Goal: Task Accomplishment & Management: Use online tool/utility

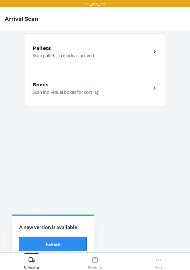
drag, startPoint x: 64, startPoint y: 241, endPoint x: 69, endPoint y: 238, distance: 5.2
click at [64, 241] on button "Refresh" at bounding box center [52, 244] width 67 height 14
click at [58, 242] on button "Refresh" at bounding box center [52, 244] width 67 height 14
click at [59, 241] on button "Refresh" at bounding box center [52, 244] width 67 height 14
click at [68, 89] on p "Scan individual boxes for sorting" at bounding box center [89, 92] width 114 height 7
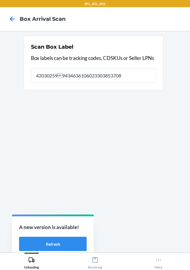
type input "420302599434636106023303853708"
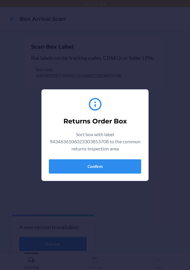
click at [128, 176] on div "Returns Order Box Sort box with label 9434636106023303853708 to the common retu…" at bounding box center [95, 135] width 92 height 82
click at [138, 163] on button "Confirm" at bounding box center [95, 167] width 92 height 14
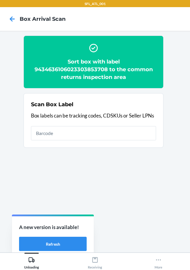
drag, startPoint x: 100, startPoint y: 141, endPoint x: 100, endPoint y: 135, distance: 6.8
click at [100, 141] on div "Scan Box Label Box labels can be tracking codes, CDSKUs or Seller LPNs" at bounding box center [93, 120] width 125 height 43
type input "9488809000276165313446"
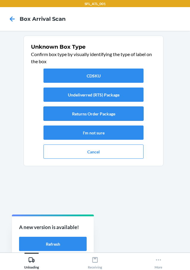
click at [124, 118] on button "Returns Order Package" at bounding box center [93, 114] width 100 height 14
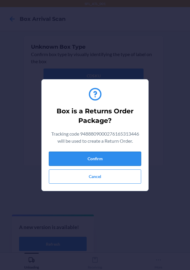
click at [140, 162] on button "Confirm" at bounding box center [95, 159] width 92 height 14
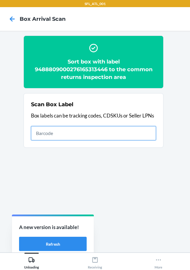
click at [69, 135] on input "text" at bounding box center [93, 133] width 125 height 14
type input "420302599434636106023304803085"
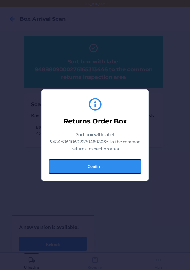
drag, startPoint x: 90, startPoint y: 168, endPoint x: 94, endPoint y: 164, distance: 5.9
click at [90, 167] on button "Confirm" at bounding box center [95, 167] width 92 height 14
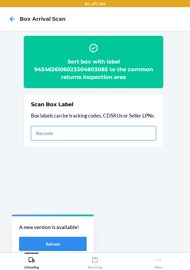
click at [147, 135] on input "text" at bounding box center [93, 133] width 125 height 14
type input "420302599434636106023304701107"
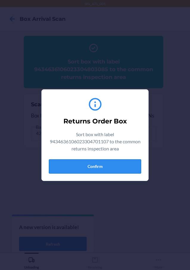
click at [130, 167] on button "Confirm" at bounding box center [95, 167] width 92 height 14
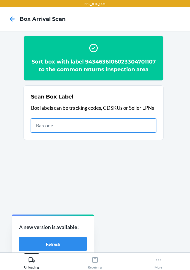
click at [101, 133] on input "text" at bounding box center [93, 126] width 125 height 14
type input "420302599434636106023303710070"
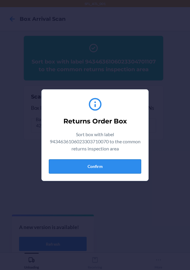
click at [113, 166] on button "Confirm" at bounding box center [95, 167] width 92 height 14
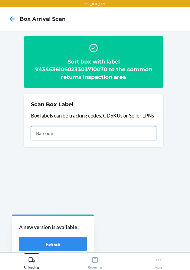
click at [134, 134] on input "text" at bounding box center [93, 133] width 125 height 14
type input "420302599434636106023304307071"
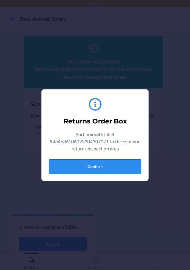
click at [120, 171] on button "Confirm" at bounding box center [95, 167] width 92 height 14
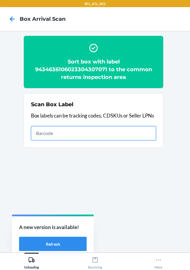
click at [103, 129] on input "text" at bounding box center [93, 133] width 125 height 14
type input "420302599434636106023304834492"
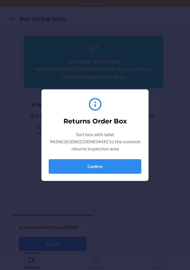
drag, startPoint x: 111, startPoint y: 157, endPoint x: 111, endPoint y: 160, distance: 3.3
click at [111, 158] on div "Returns Order Box Sort box with label 9434636106023304834492 to the common retu…" at bounding box center [95, 135] width 92 height 82
click at [111, 163] on button "Confirm" at bounding box center [95, 167] width 92 height 14
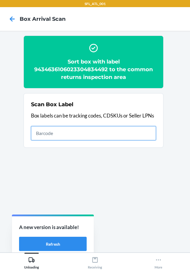
click at [128, 129] on input "text" at bounding box center [93, 133] width 125 height 14
type input "420302599434636106023304454744"
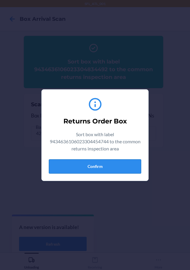
click at [125, 168] on button "Confirm" at bounding box center [95, 167] width 92 height 14
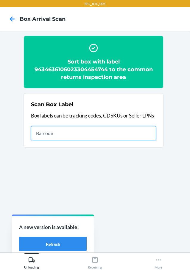
click at [48, 128] on input "text" at bounding box center [93, 133] width 125 height 14
type input "420302599434636106023304803955"
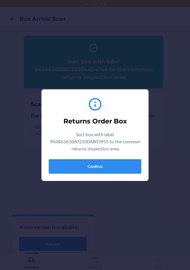
click at [93, 163] on button "Confirm" at bounding box center [95, 167] width 92 height 14
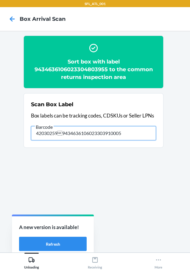
type input "420302599434636106023303910005"
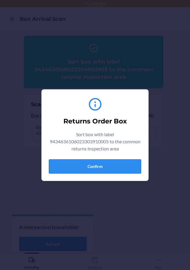
click at [103, 167] on button "Confirm" at bounding box center [95, 167] width 92 height 14
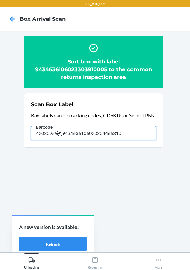
type input "420302599434636106023304466310"
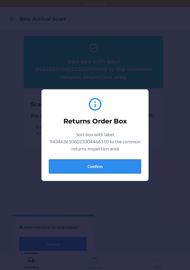
click at [106, 161] on button "Confirm" at bounding box center [95, 167] width 92 height 14
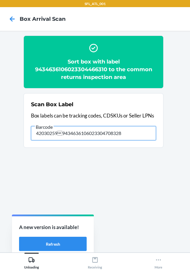
type input "420302599434636106023304708328"
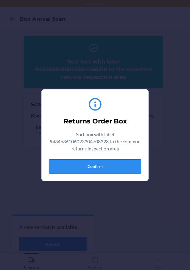
click at [102, 161] on button "Confirm" at bounding box center [95, 167] width 92 height 14
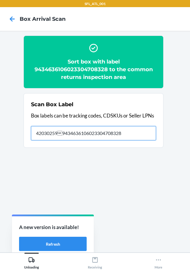
type input "420302599434636106023304708328"
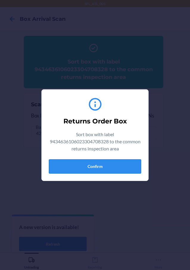
click at [113, 172] on button "Confirm" at bounding box center [95, 167] width 92 height 14
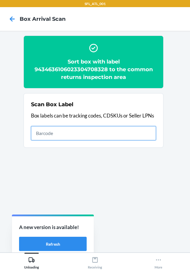
click at [108, 133] on input "text" at bounding box center [93, 133] width 125 height 14
type input "420302599434636106023304827876"
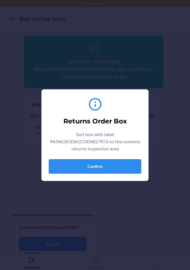
click at [114, 160] on button "Confirm" at bounding box center [95, 167] width 92 height 14
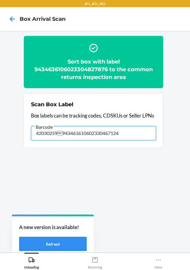
type input "420302599434636106023304671240"
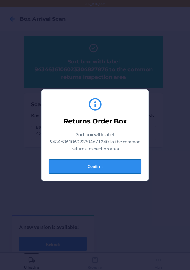
click at [123, 166] on button "Confirm" at bounding box center [95, 167] width 92 height 14
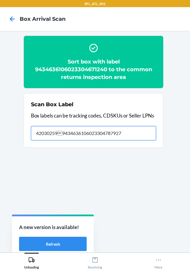
type input "420302599434636106023304787927"
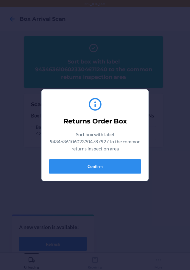
drag, startPoint x: 142, startPoint y: 169, endPoint x: 142, endPoint y: 172, distance: 3.0
click at [142, 170] on section "Returns Order Box Sort box with label 9434636106023304787927 to the common retu…" at bounding box center [94, 135] width 107 height 92
click at [134, 171] on button "Confirm" at bounding box center [95, 167] width 92 height 14
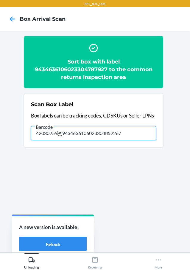
type input "420302599434636106023304852267"
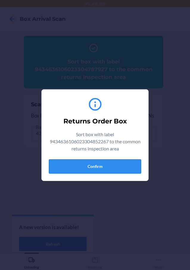
click at [102, 164] on button "Confirm" at bounding box center [95, 167] width 92 height 14
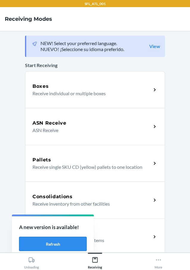
click at [73, 244] on button "Refresh" at bounding box center [52, 244] width 67 height 14
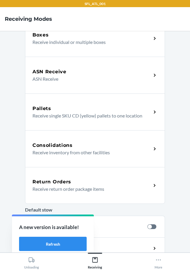
scroll to position [107, 0]
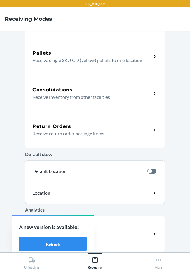
click at [97, 130] on p "Receive return order package items" at bounding box center [89, 133] width 114 height 7
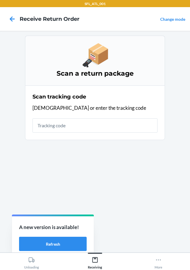
click at [70, 128] on input "text" at bounding box center [94, 126] width 125 height 14
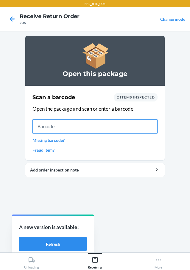
click at [55, 126] on input "text" at bounding box center [94, 126] width 125 height 14
type input "42030259943463610602330"
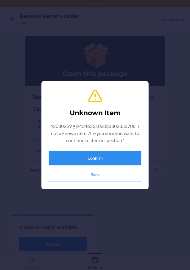
click at [105, 157] on button "Confirm" at bounding box center [95, 158] width 92 height 14
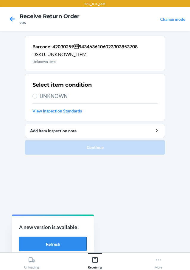
click at [67, 242] on button "Refresh" at bounding box center [52, 244] width 67 height 14
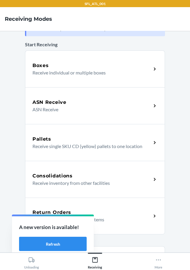
scroll to position [89, 0]
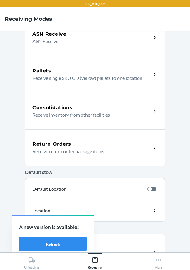
click at [94, 150] on p "Receive return order package items" at bounding box center [89, 151] width 114 height 7
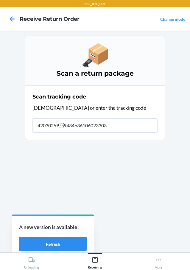
type input "4203025994346361060233038"
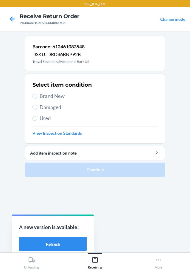
click at [38, 98] on label "Brand New" at bounding box center [94, 96] width 125 height 8
click at [37, 98] on input "Brand New" at bounding box center [34, 96] width 5 height 5
radio input "true"
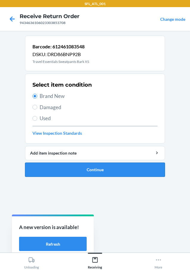
click at [116, 169] on button "Continue" at bounding box center [95, 170] width 140 height 14
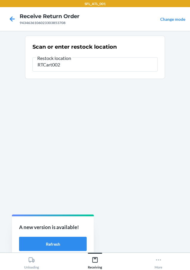
type input "RTCart002"
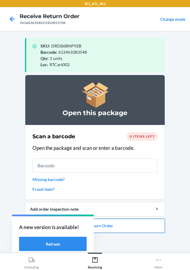
click at [140, 226] on button "Close Return Order" at bounding box center [95, 226] width 140 height 14
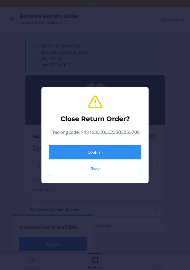
click at [130, 155] on button "Confirm" at bounding box center [95, 152] width 92 height 14
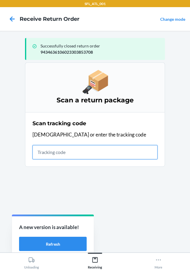
click at [151, 151] on input "text" at bounding box center [94, 152] width 125 height 14
type input "94888090002761"
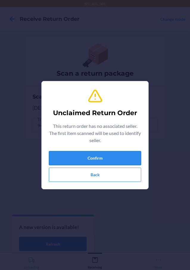
click at [97, 156] on button "Confirm" at bounding box center [95, 158] width 92 height 14
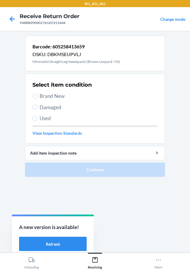
drag, startPoint x: 33, startPoint y: 93, endPoint x: 75, endPoint y: 117, distance: 48.7
click at [34, 93] on label "Brand New" at bounding box center [94, 96] width 125 height 8
click at [34, 94] on input "Brand New" at bounding box center [34, 96] width 5 height 5
radio input "true"
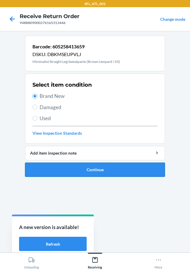
click at [101, 172] on button "Continue" at bounding box center [95, 170] width 140 height 14
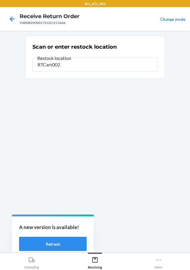
type input "RTCart002"
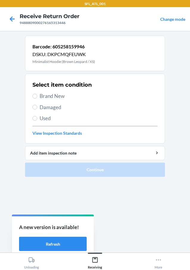
click at [40, 99] on span "Brand New" at bounding box center [99, 96] width 118 height 8
click at [37, 99] on input "Brand New" at bounding box center [34, 96] width 5 height 5
radio input "true"
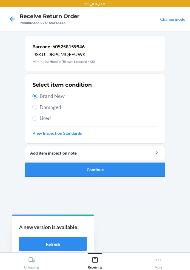
click at [111, 167] on button "Continue" at bounding box center [95, 170] width 140 height 14
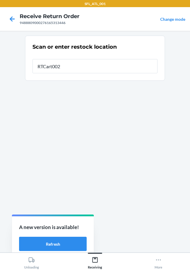
type input "RTCart002"
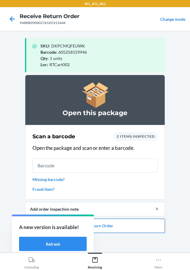
click at [118, 225] on button "Close Return Order" at bounding box center [95, 226] width 140 height 14
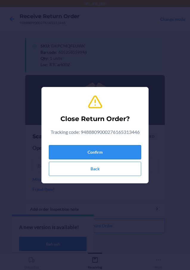
click at [128, 156] on button "Confirm" at bounding box center [95, 152] width 92 height 14
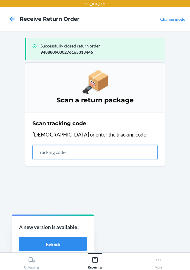
click at [77, 155] on input "text" at bounding box center [94, 152] width 125 height 14
type input "42030259943463610602330480"
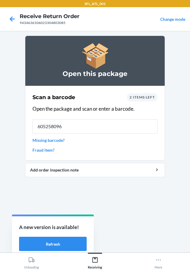
type input "6052580968"
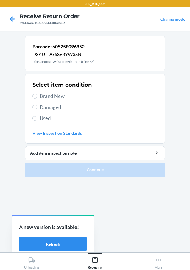
click at [40, 96] on span "Brand New" at bounding box center [99, 96] width 118 height 8
click at [37, 96] on input "Brand New" at bounding box center [34, 96] width 5 height 5
radio input "true"
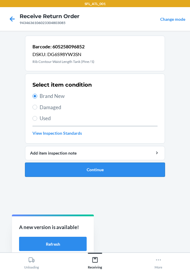
click at [139, 170] on button "Continue" at bounding box center [95, 170] width 140 height 14
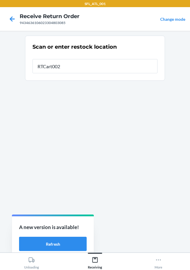
type input "RTCart002"
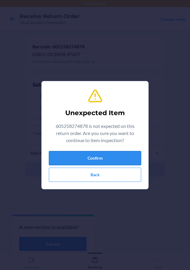
click at [133, 155] on button "Confirm" at bounding box center [95, 158] width 92 height 14
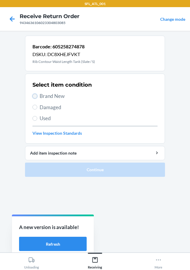
click at [34, 96] on input "Brand New" at bounding box center [34, 96] width 5 height 5
radio input "true"
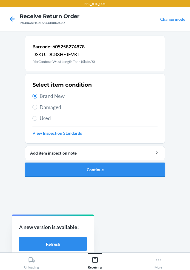
click at [111, 174] on button "Continue" at bounding box center [95, 170] width 140 height 14
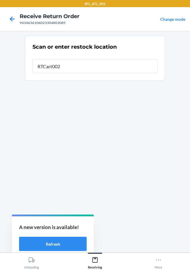
type input "RTCart002"
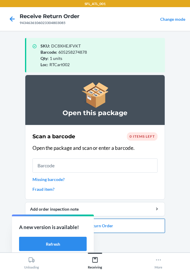
click at [122, 231] on button "Close Return Order" at bounding box center [95, 226] width 140 height 14
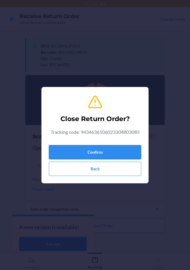
click at [121, 156] on button "Confirm" at bounding box center [95, 152] width 92 height 14
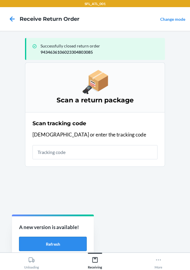
click at [75, 242] on button "Refresh" at bounding box center [52, 244] width 67 height 14
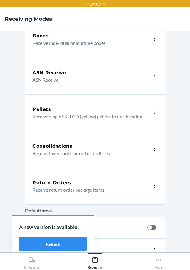
scroll to position [89, 0]
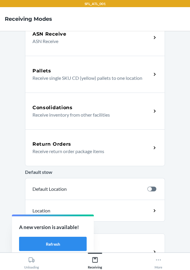
click at [113, 154] on p "Receive return order package items" at bounding box center [89, 151] width 114 height 7
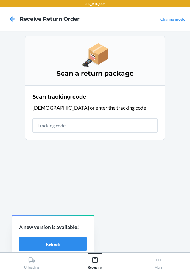
drag, startPoint x: 91, startPoint y: 130, endPoint x: 94, endPoint y: 99, distance: 30.4
click at [92, 128] on input "text" at bounding box center [94, 126] width 125 height 14
type input "42037312926129031687174"
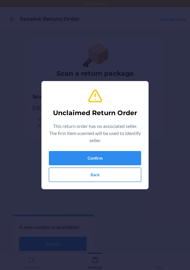
click at [106, 168] on button "Back" at bounding box center [95, 175] width 92 height 14
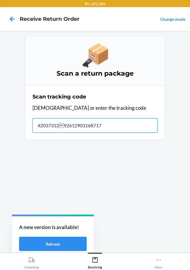
type input "42037312926129031687174"
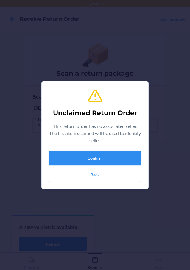
click at [118, 160] on button "Confirm" at bounding box center [95, 158] width 92 height 14
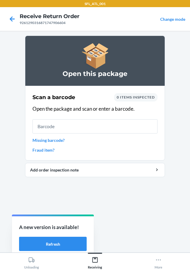
click at [58, 125] on input "text" at bounding box center [94, 126] width 125 height 14
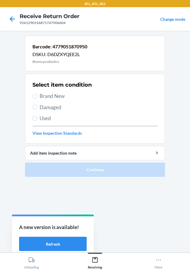
click at [38, 117] on label "Used" at bounding box center [94, 119] width 125 height 8
click at [37, 117] on input "Used" at bounding box center [34, 118] width 5 height 5
radio input "true"
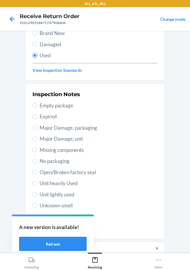
scroll to position [88, 0]
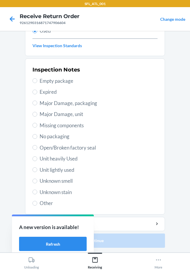
click at [42, 156] on span "Unit heavily Used" at bounding box center [99, 159] width 118 height 8
click at [37, 157] on input "Unit heavily Used" at bounding box center [34, 159] width 5 height 5
radio input "true"
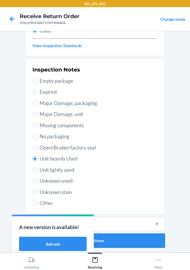
click at [133, 238] on button "Continue" at bounding box center [95, 241] width 140 height 14
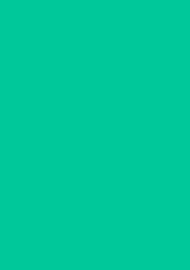
scroll to position [0, 0]
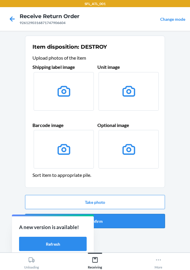
click at [118, 223] on button "Confirm" at bounding box center [95, 221] width 140 height 14
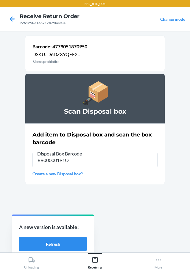
type input "RB00000191O"
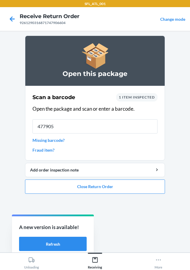
type input "4779051"
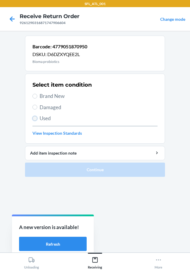
click at [33, 119] on input "Used" at bounding box center [34, 118] width 5 height 5
radio input "true"
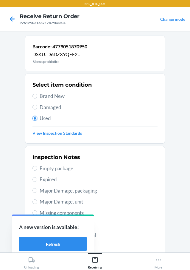
scroll to position [88, 0]
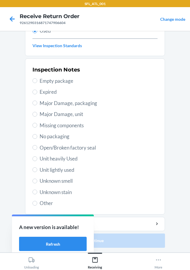
click at [37, 161] on label "Unit heavily Used" at bounding box center [94, 159] width 125 height 8
click at [37, 161] on input "Unit heavily Used" at bounding box center [34, 159] width 5 height 5
radio input "true"
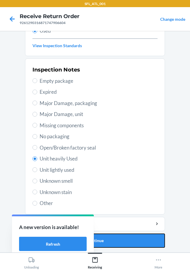
click at [123, 244] on button "Continue" at bounding box center [95, 241] width 140 height 14
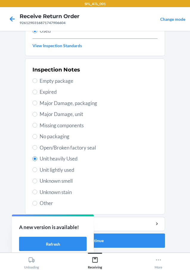
scroll to position [0, 0]
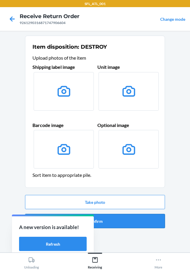
click at [125, 218] on button "Confirm" at bounding box center [95, 221] width 140 height 14
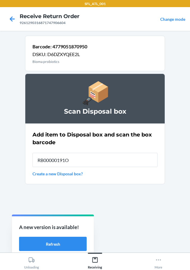
type input "RB00000191O"
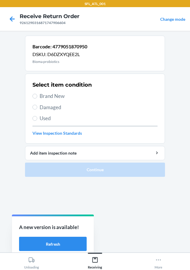
click at [39, 119] on label "Used" at bounding box center [94, 119] width 125 height 8
click at [37, 119] on input "Used" at bounding box center [34, 118] width 5 height 5
radio input "true"
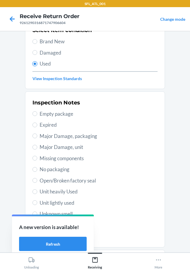
scroll to position [88, 0]
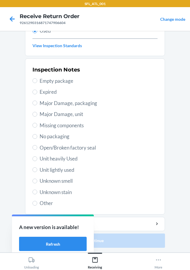
click at [52, 163] on div "Inspection Notes Empty package Expired Major Damage, packaging Major Damage, un…" at bounding box center [94, 136] width 125 height 145
click at [32, 159] on input "Unit heavily Used" at bounding box center [34, 159] width 5 height 5
radio input "true"
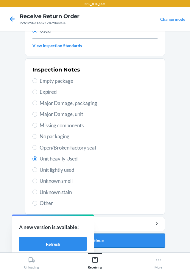
click at [141, 235] on button "Continue" at bounding box center [95, 241] width 140 height 14
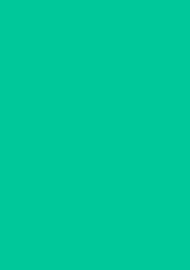
scroll to position [0, 0]
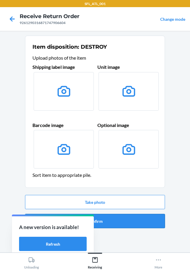
click at [140, 218] on button "Confirm" at bounding box center [95, 221] width 140 height 14
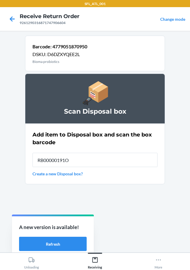
type input "RB00000191O"
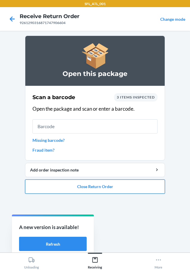
click at [147, 192] on button "Close Return Order" at bounding box center [95, 187] width 140 height 14
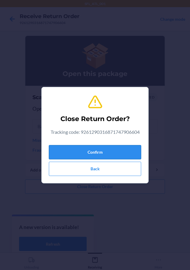
click at [137, 156] on button "Confirm" at bounding box center [95, 152] width 92 height 14
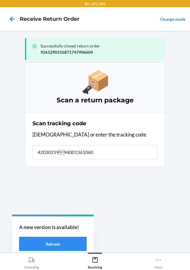
type input "42030259940013610602"
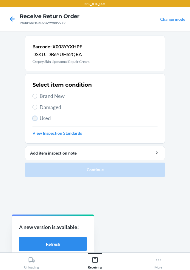
click at [36, 116] on input "Used" at bounding box center [34, 118] width 5 height 5
radio input "true"
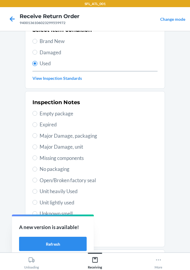
scroll to position [88, 0]
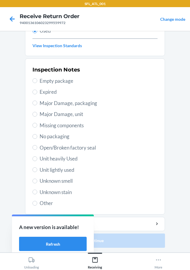
click at [40, 158] on span "Unit heavily Used" at bounding box center [99, 159] width 118 height 8
click at [37, 158] on input "Unit heavily Used" at bounding box center [34, 159] width 5 height 5
radio input "true"
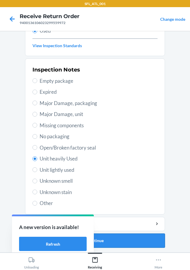
click at [123, 239] on button "Continue" at bounding box center [95, 241] width 140 height 14
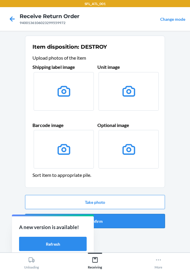
click at [124, 226] on button "Confirm" at bounding box center [95, 221] width 140 height 14
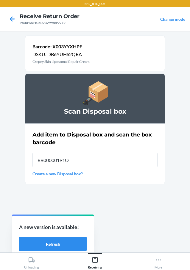
type input "RB00000191O"
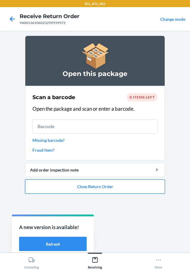
click at [124, 190] on button "Close Return Order" at bounding box center [95, 187] width 140 height 14
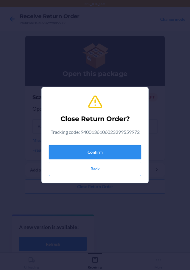
click at [125, 152] on button "Confirm" at bounding box center [95, 152] width 92 height 14
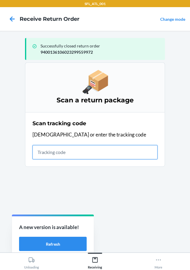
drag, startPoint x: 90, startPoint y: 152, endPoint x: 86, endPoint y: 139, distance: 13.3
click at [90, 149] on input "text" at bounding box center [94, 152] width 125 height 14
type input "42030259943463610602"
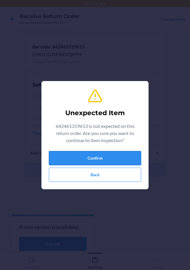
click at [108, 164] on button "Confirm" at bounding box center [95, 158] width 92 height 14
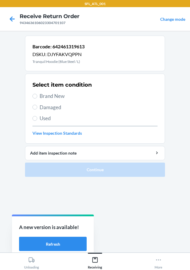
click at [37, 97] on label "Brand New" at bounding box center [94, 96] width 125 height 8
click at [37, 97] on input "Brand New" at bounding box center [34, 96] width 5 height 5
radio input "true"
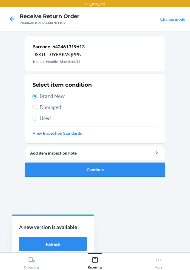
click at [93, 166] on button "Continue" at bounding box center [95, 170] width 140 height 14
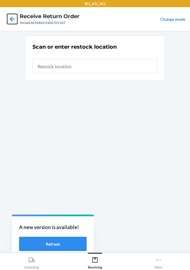
drag, startPoint x: 8, startPoint y: 19, endPoint x: 23, endPoint y: 29, distance: 18.1
click at [8, 20] on icon at bounding box center [12, 19] width 10 height 10
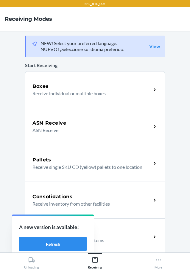
click at [87, 202] on p "Receive inventory from other facilities" at bounding box center [89, 204] width 114 height 7
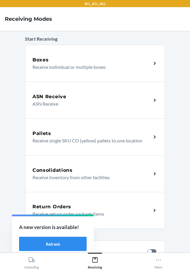
scroll to position [107, 0]
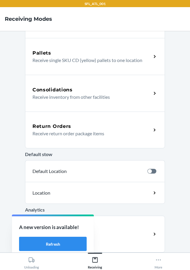
click at [92, 136] on p "Receive return order package items" at bounding box center [89, 133] width 114 height 7
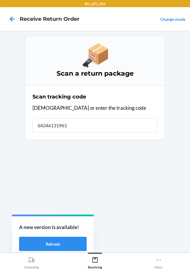
type input "642461319613"
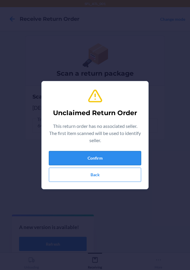
click at [101, 162] on button "Confirm" at bounding box center [95, 158] width 92 height 14
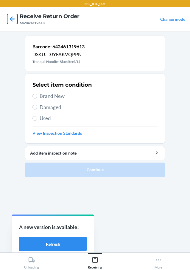
drag, startPoint x: 40, startPoint y: 66, endPoint x: 11, endPoint y: 18, distance: 56.3
click at [11, 18] on icon at bounding box center [12, 18] width 5 height 5
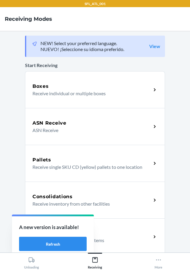
click at [111, 238] on p "Receive return order package items" at bounding box center [89, 240] width 114 height 7
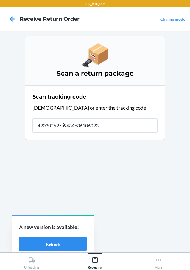
type input "4203025994346361060233"
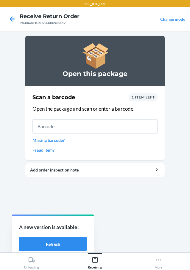
click at [143, 97] on span "1 item left" at bounding box center [142, 97] width 23 height 4
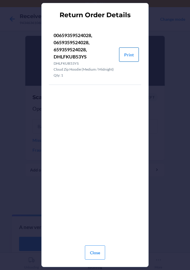
click at [125, 53] on button "Print" at bounding box center [129, 55] width 20 height 14
click at [96, 256] on button "Close" at bounding box center [95, 253] width 20 height 14
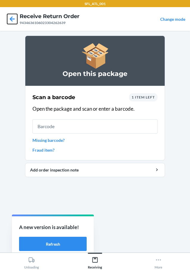
click at [10, 18] on icon at bounding box center [12, 19] width 10 height 10
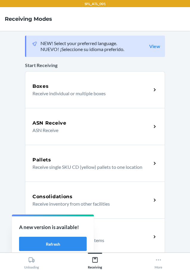
scroll to position [107, 0]
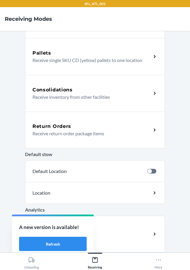
click at [86, 137] on p "Receive return order package items" at bounding box center [89, 133] width 114 height 7
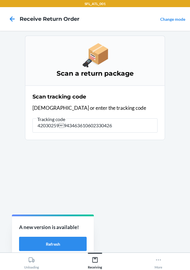
type input "420302599434636106023304262"
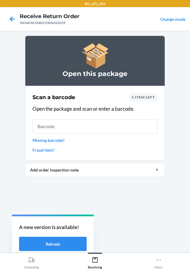
click at [140, 96] on span "1 item left" at bounding box center [142, 97] width 23 height 4
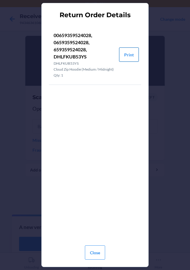
click at [129, 58] on button "Print" at bounding box center [129, 55] width 20 height 14
drag, startPoint x: 96, startPoint y: 253, endPoint x: 87, endPoint y: 183, distance: 70.7
click at [96, 253] on button "Close" at bounding box center [95, 253] width 20 height 14
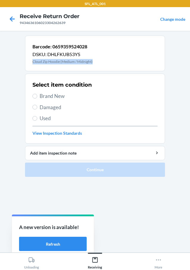
drag, startPoint x: 32, startPoint y: 61, endPoint x: 92, endPoint y: 63, distance: 59.8
click at [92, 63] on div "Barcode: 0659359524028 DSKU: DHLFKUB53YS Cloud Zip Hoodie (Medium / Midnight)" at bounding box center [95, 54] width 140 height 36
click at [37, 100] on div "Select item condition Brand New Damaged Used View Inspection Standards" at bounding box center [94, 108] width 125 height 59
click at [39, 97] on label "Brand New" at bounding box center [94, 96] width 125 height 8
click at [37, 97] on input "Brand New" at bounding box center [34, 96] width 5 height 5
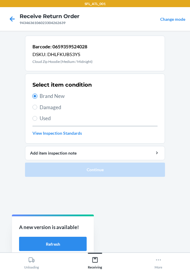
radio input "true"
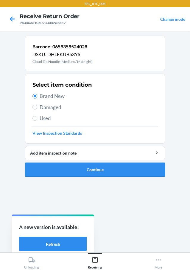
click at [115, 173] on button "Continue" at bounding box center [95, 170] width 140 height 14
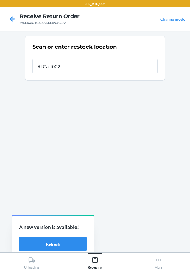
type input "RTCart002"
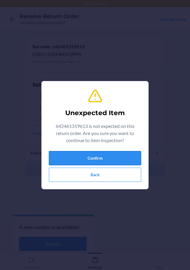
click at [107, 157] on button "Confirm" at bounding box center [95, 158] width 92 height 14
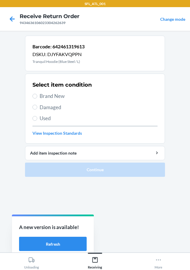
click at [42, 118] on span "Used" at bounding box center [99, 119] width 118 height 8
click at [37, 118] on input "Used" at bounding box center [34, 118] width 5 height 5
radio input "true"
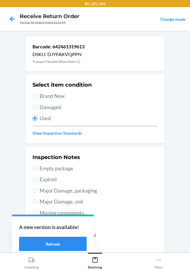
scroll to position [88, 0]
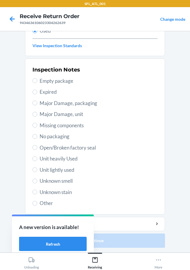
click at [32, 156] on label "Unit heavily Used" at bounding box center [94, 159] width 125 height 8
click at [32, 157] on input "Unit heavily Used" at bounding box center [34, 159] width 5 height 5
radio input "true"
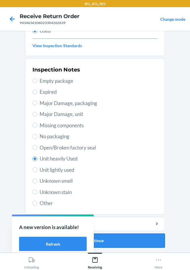
click at [131, 237] on button "Continue" at bounding box center [95, 241] width 140 height 14
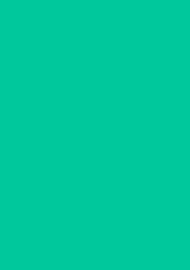
scroll to position [0, 0]
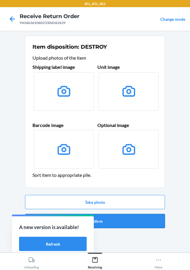
click at [129, 221] on button "Confirm" at bounding box center [95, 221] width 140 height 14
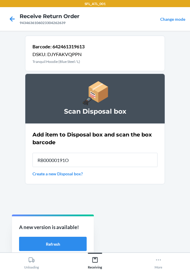
type input "RB00000191O"
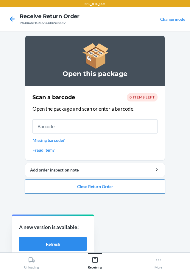
click at [87, 185] on button "Close Return Order" at bounding box center [95, 187] width 140 height 14
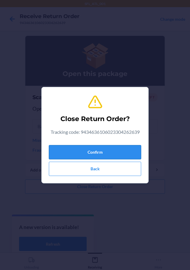
click at [105, 157] on button "Confirm" at bounding box center [95, 152] width 92 height 14
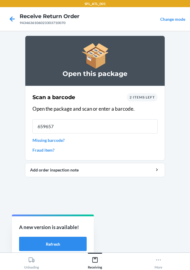
type input "6596574"
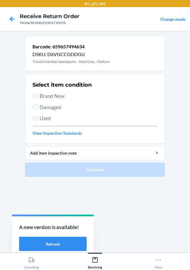
click at [36, 92] on div "Select item condition Brand New Damaged Used View Inspection Standards" at bounding box center [94, 108] width 125 height 59
click at [36, 93] on div "Select item condition Brand New Damaged Used View Inspection Standards" at bounding box center [94, 108] width 125 height 59
click at [35, 97] on input "Brand New" at bounding box center [34, 96] width 5 height 5
radio input "true"
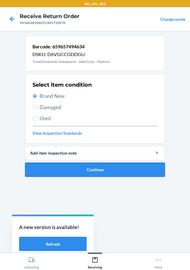
click at [77, 166] on button "Continue" at bounding box center [95, 170] width 140 height 14
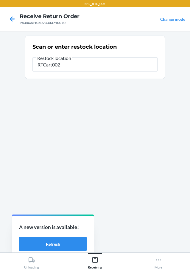
type input "RTCart002"
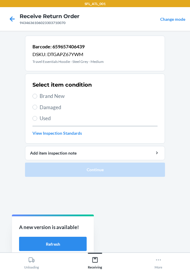
click at [37, 97] on label "Brand New" at bounding box center [94, 96] width 125 height 8
click at [37, 97] on input "Brand New" at bounding box center [34, 96] width 5 height 5
radio input "true"
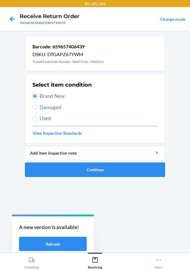
click at [111, 171] on button "Continue" at bounding box center [95, 170] width 140 height 14
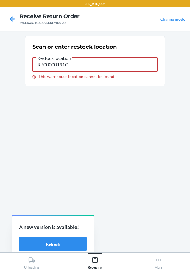
click at [95, 65] on input "RB00000191O" at bounding box center [94, 64] width 125 height 14
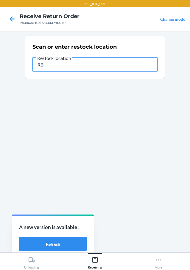
type input "R"
type input "RTCart002"
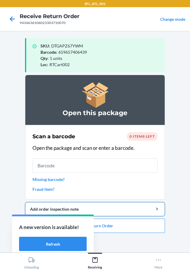
drag, startPoint x: 122, startPoint y: 234, endPoint x: 121, endPoint y: 204, distance: 29.4
click at [122, 233] on ol "Open this package Scan a barcode 0 items left Open the package and scan or ente…" at bounding box center [95, 156] width 140 height 163
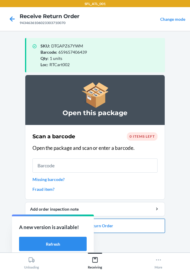
click at [116, 228] on button "Close Return Order" at bounding box center [95, 226] width 140 height 14
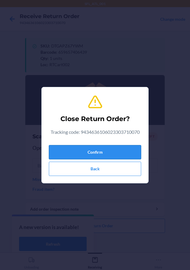
click at [114, 150] on button "Confirm" at bounding box center [95, 152] width 92 height 14
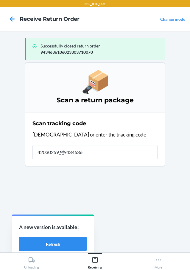
type input "4203025994346361"
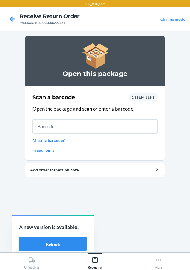
click at [141, 100] on div "1 item left" at bounding box center [143, 97] width 29 height 8
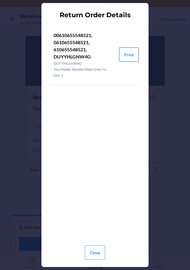
click at [131, 58] on button "Print" at bounding box center [129, 55] width 20 height 14
click at [97, 255] on button "Close" at bounding box center [95, 253] width 20 height 14
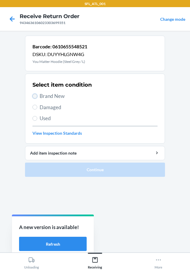
click at [37, 98] on input "Brand New" at bounding box center [34, 96] width 5 height 5
radio input "true"
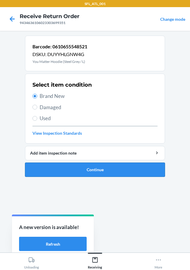
click at [111, 173] on button "Continue" at bounding box center [95, 170] width 140 height 14
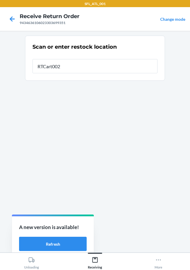
type input "RTCart002"
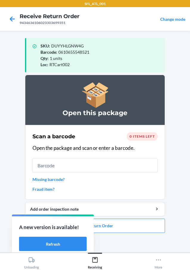
click at [143, 234] on ol "Open this package Scan a barcode 0 items left Open the package and scan or ente…" at bounding box center [95, 156] width 140 height 163
click at [143, 232] on button "Close Return Order" at bounding box center [95, 226] width 140 height 14
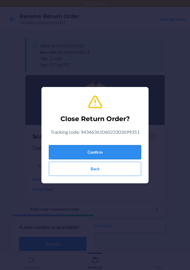
click at [70, 154] on button "Confirm" at bounding box center [95, 152] width 92 height 14
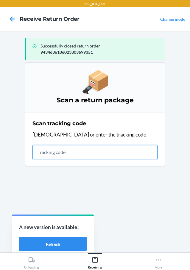
click at [51, 149] on input "text" at bounding box center [94, 152] width 125 height 14
type input "420302599434636106023304307"
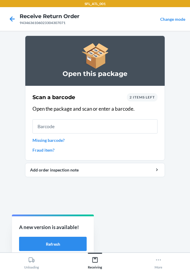
click at [155, 97] on div "2 items left" at bounding box center [142, 97] width 31 height 8
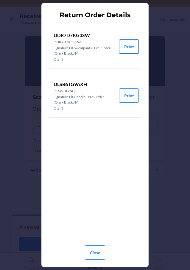
click at [128, 48] on button "Print" at bounding box center [129, 47] width 20 height 14
click at [123, 100] on button "Print" at bounding box center [129, 96] width 20 height 14
click at [92, 254] on button "Close" at bounding box center [95, 253] width 20 height 14
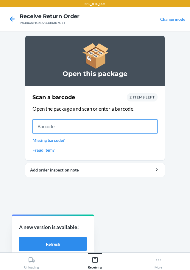
click at [92, 128] on input "text" at bounding box center [94, 126] width 125 height 14
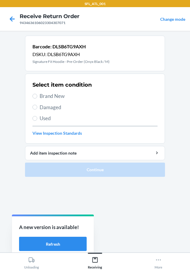
click at [34, 98] on label "Brand New" at bounding box center [94, 96] width 125 height 8
click at [34, 98] on input "Brand New" at bounding box center [34, 96] width 5 height 5
radio input "true"
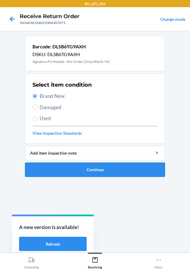
click at [93, 164] on button "Continue" at bounding box center [95, 170] width 140 height 14
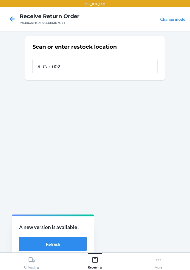
type input "RTCart002"
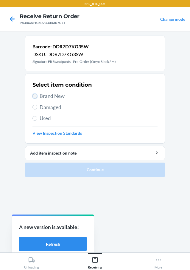
click at [35, 96] on input "Brand New" at bounding box center [34, 96] width 5 height 5
radio input "true"
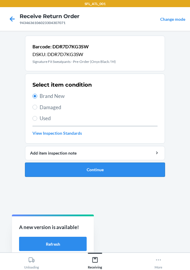
click at [97, 166] on button "Continue" at bounding box center [95, 170] width 140 height 14
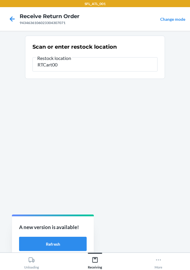
type input "RTCart002"
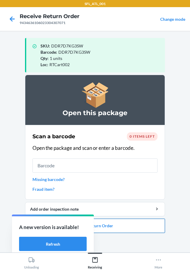
click at [106, 232] on button "Close Return Order" at bounding box center [95, 226] width 140 height 14
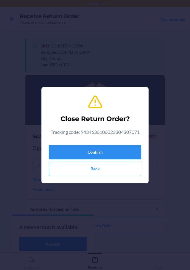
click at [114, 157] on button "Confirm" at bounding box center [95, 152] width 92 height 14
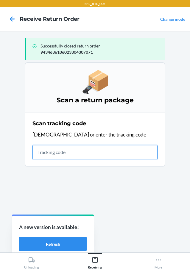
click at [99, 152] on input "text" at bounding box center [94, 152] width 125 height 14
type input "4203025994346361060233048344"
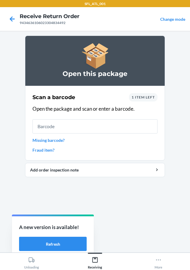
click at [150, 95] on span "1 item left" at bounding box center [142, 97] width 23 height 4
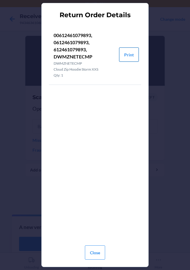
click at [136, 58] on button "Print" at bounding box center [129, 55] width 20 height 14
click at [94, 253] on button "Close" at bounding box center [95, 253] width 20 height 14
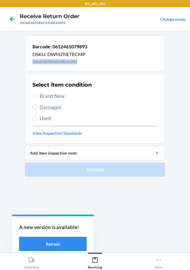
drag, startPoint x: 33, startPoint y: 62, endPoint x: 85, endPoint y: 66, distance: 52.2
click at [86, 66] on div "Barcode: 0612461079893 DSKU: DWMZNETECMP Cloud Zip Hoodie Storm XXS" at bounding box center [95, 54] width 140 height 36
drag, startPoint x: 34, startPoint y: 95, endPoint x: 65, endPoint y: 143, distance: 56.5
click at [34, 95] on input "Brand New" at bounding box center [34, 96] width 5 height 5
radio input "true"
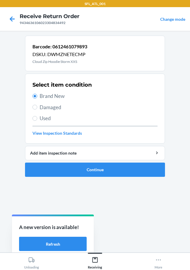
click at [93, 161] on li "Barcode: 0612461079893 DSKU: DWMZNETECMP Cloud Zip Hoodie Storm XXS Select item…" at bounding box center [95, 106] width 140 height 141
click at [93, 165] on button "Continue" at bounding box center [95, 170] width 140 height 14
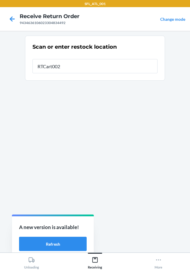
type input "RTCart002"
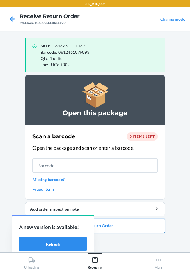
click at [119, 223] on button "Close Return Order" at bounding box center [95, 226] width 140 height 14
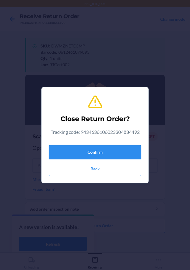
click at [118, 151] on button "Confirm" at bounding box center [95, 152] width 92 height 14
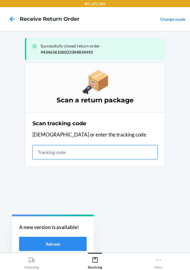
click at [53, 158] on input "text" at bounding box center [94, 152] width 125 height 14
type input "420302599434636106023"
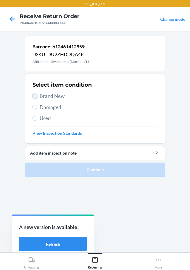
click at [36, 97] on input "Brand New" at bounding box center [34, 96] width 5 height 5
radio input "true"
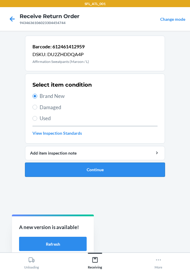
click at [136, 174] on button "Continue" at bounding box center [95, 170] width 140 height 14
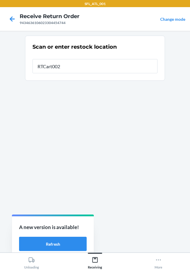
type input "RTCart002"
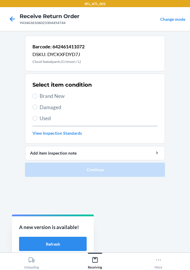
click at [41, 98] on span "Brand New" at bounding box center [99, 96] width 118 height 8
click at [37, 98] on input "Brand New" at bounding box center [34, 96] width 5 height 5
radio input "true"
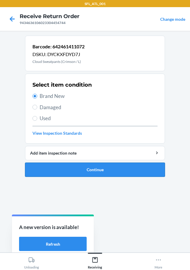
click at [104, 165] on button "Continue" at bounding box center [95, 170] width 140 height 14
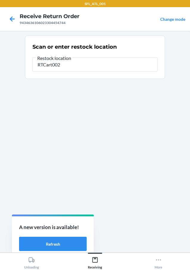
type input "RTCart002"
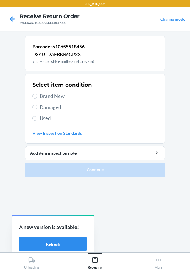
drag, startPoint x: 37, startPoint y: 94, endPoint x: 125, endPoint y: 183, distance: 125.6
click at [38, 95] on label "Brand New" at bounding box center [94, 96] width 125 height 8
click at [37, 95] on input "Brand New" at bounding box center [34, 96] width 5 height 5
radio input "true"
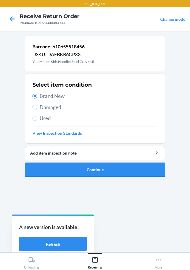
click at [127, 170] on button "Continue" at bounding box center [95, 170] width 140 height 14
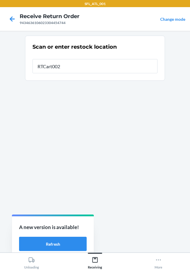
type input "RTCart002"
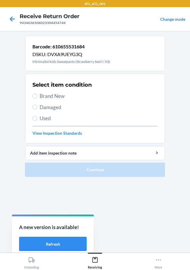
click at [34, 101] on div "Select item condition Brand New Damaged Used View Inspection Standards" at bounding box center [94, 108] width 125 height 59
click at [34, 96] on input "Brand New" at bounding box center [34, 96] width 5 height 5
radio input "true"
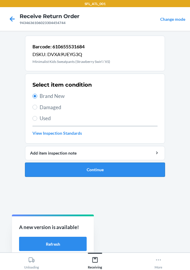
click at [108, 165] on button "Continue" at bounding box center [95, 170] width 140 height 14
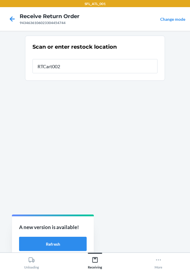
type input "RTCart002"
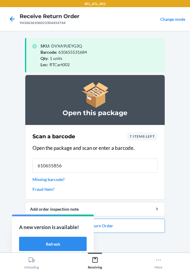
type input "6106558567"
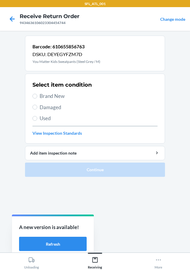
click at [35, 93] on label "Brand New" at bounding box center [94, 96] width 125 height 8
click at [35, 94] on input "Brand New" at bounding box center [34, 96] width 5 height 5
radio input "true"
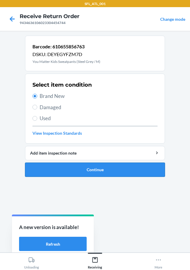
click at [141, 171] on button "Continue" at bounding box center [95, 170] width 140 height 14
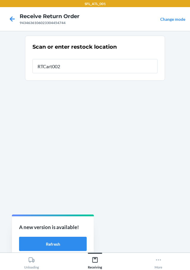
type input "RTCart002"
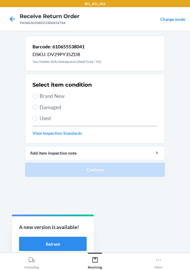
click at [40, 96] on span "Brand New" at bounding box center [99, 96] width 118 height 8
click at [37, 96] on input "Brand New" at bounding box center [34, 96] width 5 height 5
radio input "true"
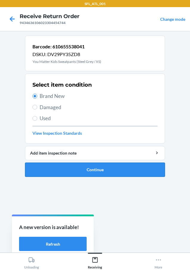
click at [94, 171] on button "Continue" at bounding box center [95, 170] width 140 height 14
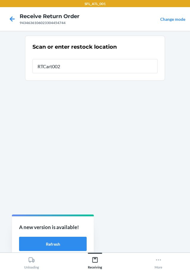
type input "RTCart002"
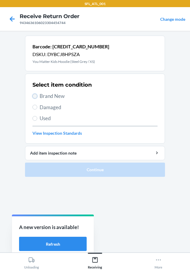
click at [36, 96] on input "Brand New" at bounding box center [34, 96] width 5 height 5
radio input "true"
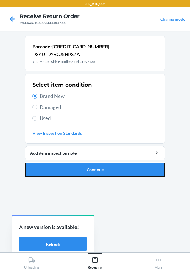
click at [105, 163] on button "Continue" at bounding box center [95, 170] width 140 height 14
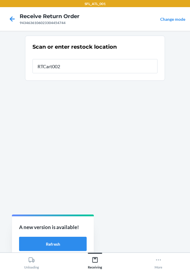
type input "RTCart002"
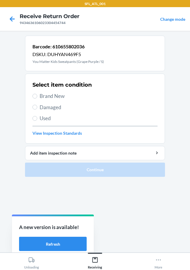
click at [37, 92] on label "Brand New" at bounding box center [94, 96] width 125 height 8
click at [37, 94] on input "Brand New" at bounding box center [34, 96] width 5 height 5
radio input "true"
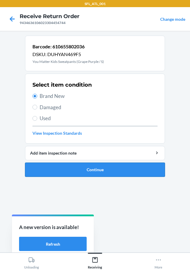
click at [135, 173] on button "Continue" at bounding box center [95, 170] width 140 height 14
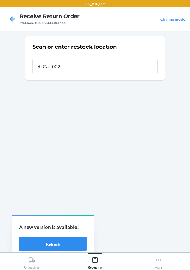
type input "RTCart002"
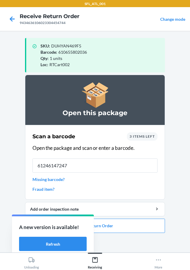
type input "612461472472"
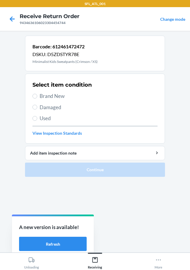
click at [38, 97] on label "Brand New" at bounding box center [94, 96] width 125 height 8
click at [37, 97] on input "Brand New" at bounding box center [34, 96] width 5 height 5
radio input "true"
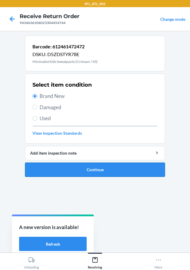
click at [143, 167] on button "Continue" at bounding box center [95, 170] width 140 height 14
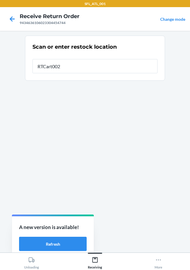
type input "RTCart002"
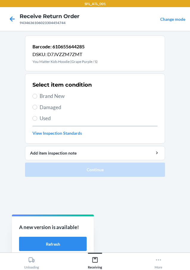
click at [39, 97] on label "Brand New" at bounding box center [94, 96] width 125 height 8
click at [37, 97] on input "Brand New" at bounding box center [34, 96] width 5 height 5
radio input "true"
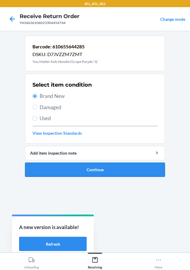
click at [74, 172] on button "Continue" at bounding box center [95, 170] width 140 height 14
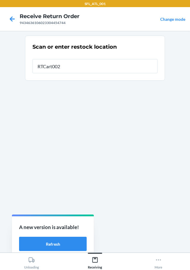
type input "RTCart002"
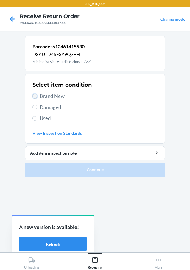
click at [33, 95] on input "Brand New" at bounding box center [34, 96] width 5 height 5
radio input "true"
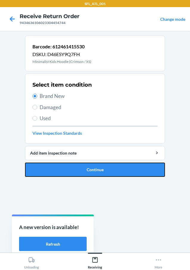
click at [98, 165] on button "Continue" at bounding box center [95, 170] width 140 height 14
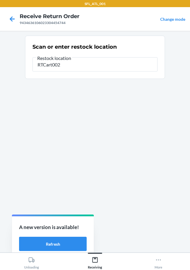
type input "RTCart002"
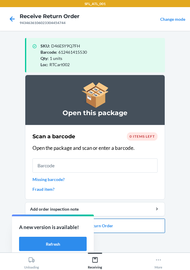
click at [130, 227] on button "Close Return Order" at bounding box center [95, 226] width 140 height 14
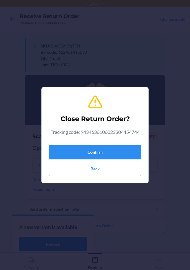
click at [124, 150] on button "Confirm" at bounding box center [95, 152] width 92 height 14
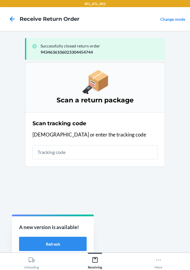
click at [78, 160] on div "Scan tracking code Scan or enter the tracking code" at bounding box center [94, 139] width 125 height 43
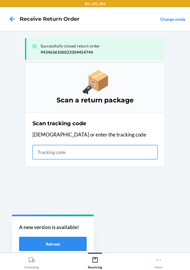
drag, startPoint x: 79, startPoint y: 159, endPoint x: 81, endPoint y: 156, distance: 3.8
click at [80, 157] on input "text" at bounding box center [94, 152] width 125 height 14
click at [83, 156] on input "text" at bounding box center [94, 152] width 125 height 14
type input "42030259943463610602330"
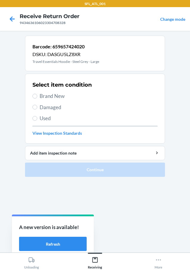
click at [39, 97] on label "Brand New" at bounding box center [94, 96] width 125 height 8
click at [37, 97] on input "Brand New" at bounding box center [34, 96] width 5 height 5
radio input "true"
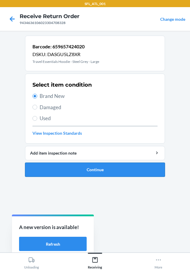
click at [101, 169] on button "Continue" at bounding box center [95, 170] width 140 height 14
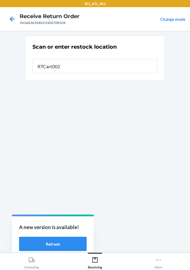
type input "RTCart002"
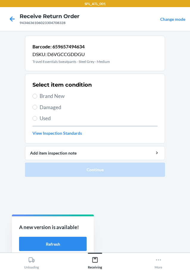
click at [38, 100] on label "Brand New" at bounding box center [94, 96] width 125 height 8
click at [37, 99] on input "Brand New" at bounding box center [34, 96] width 5 height 5
radio input "true"
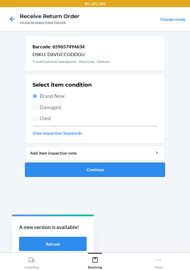
click at [129, 171] on button "Continue" at bounding box center [95, 170] width 140 height 14
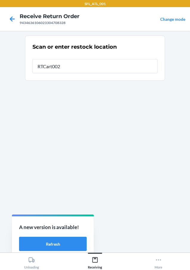
type input "RTCart002"
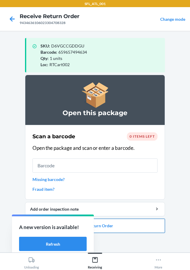
click at [133, 225] on button "Close Return Order" at bounding box center [95, 226] width 140 height 14
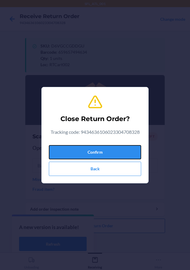
click at [112, 154] on button "Confirm" at bounding box center [95, 152] width 92 height 14
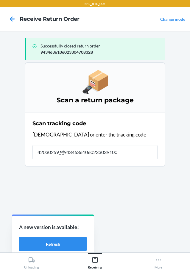
type input "42030259943463610602330391000"
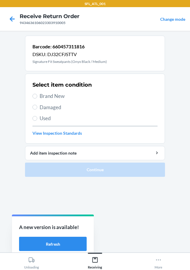
click at [37, 97] on label "Brand New" at bounding box center [94, 96] width 125 height 8
click at [37, 97] on input "Brand New" at bounding box center [34, 96] width 5 height 5
radio input "true"
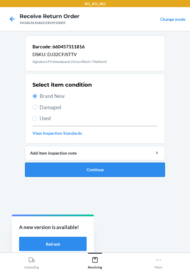
click at [111, 171] on button "Continue" at bounding box center [95, 170] width 140 height 14
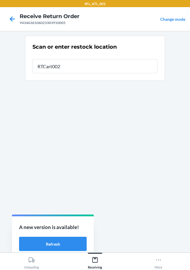
type input "RTCart002"
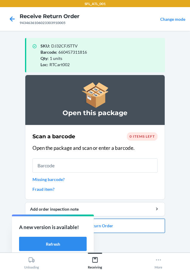
click at [123, 229] on button "Close Return Order" at bounding box center [95, 226] width 140 height 14
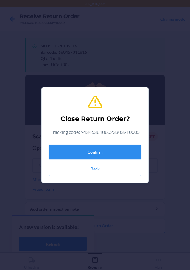
click at [132, 156] on button "Confirm" at bounding box center [95, 152] width 92 height 14
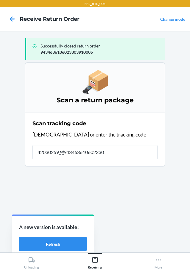
type input "420302599434636106023304"
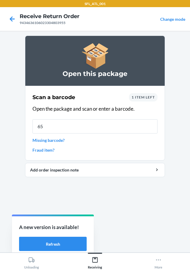
type input "659"
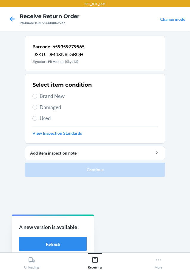
drag, startPoint x: 144, startPoint y: 135, endPoint x: 166, endPoint y: 213, distance: 81.6
click at [166, 213] on main "Barcode: 659359779565 DSKU: DM4XN8LGBQH Signature Fit Hoodie (Sky / M) Select i…" at bounding box center [95, 142] width 190 height 222
click at [38, 93] on label "Brand New" at bounding box center [94, 96] width 125 height 8
click at [37, 94] on input "Brand New" at bounding box center [34, 96] width 5 height 5
radio input "true"
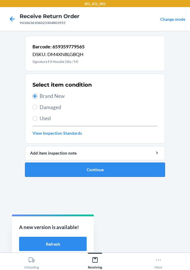
click at [141, 171] on button "Continue" at bounding box center [95, 170] width 140 height 14
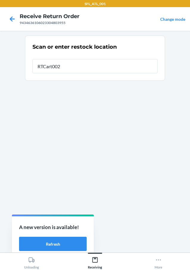
type input "RTCart002"
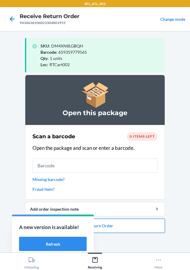
click at [132, 227] on button "Close Return Order" at bounding box center [95, 226] width 140 height 14
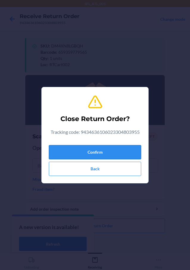
click at [109, 157] on button "Confirm" at bounding box center [95, 152] width 92 height 14
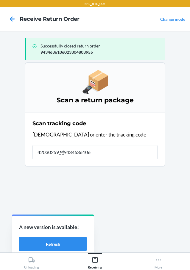
type input "4203025994346361060"
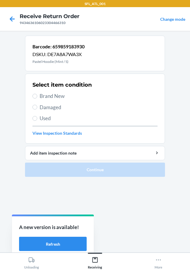
click at [33, 99] on label "Brand New" at bounding box center [94, 96] width 125 height 8
click at [33, 99] on input "Brand New" at bounding box center [34, 96] width 5 height 5
radio input "true"
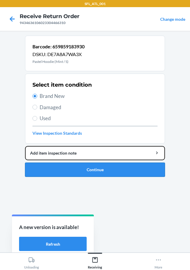
drag, startPoint x: 89, startPoint y: 160, endPoint x: 90, endPoint y: 164, distance: 4.5
click at [90, 162] on li "Barcode: 659859183930 DSKU: DE7A8A7WA3X Pastel Hoodie (Mint / S) Select item co…" at bounding box center [95, 106] width 140 height 141
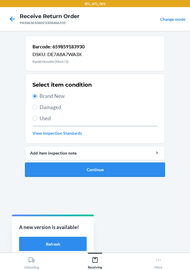
click at [90, 167] on button "Continue" at bounding box center [95, 170] width 140 height 14
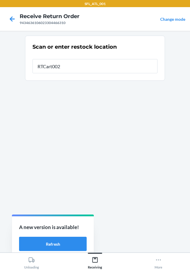
type input "RTCart002"
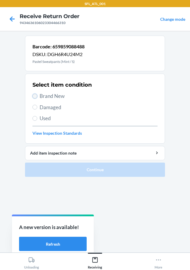
click at [34, 97] on input "Brand New" at bounding box center [34, 96] width 5 height 5
radio input "true"
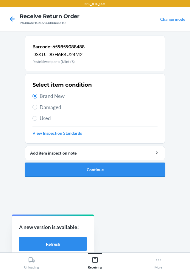
click at [121, 168] on button "Continue" at bounding box center [95, 170] width 140 height 14
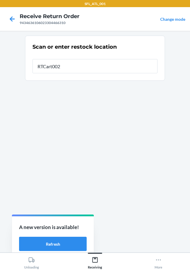
type input "RTCart002"
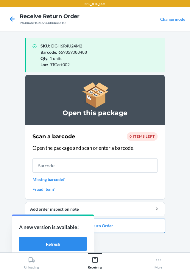
click at [130, 220] on button "Close Return Order" at bounding box center [95, 226] width 140 height 14
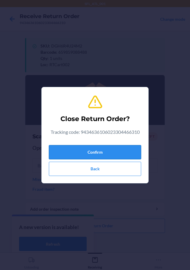
click at [103, 155] on button "Confirm" at bounding box center [95, 152] width 92 height 14
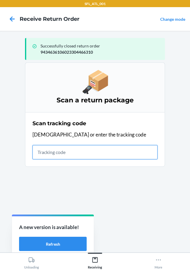
click at [42, 152] on input "text" at bounding box center [94, 152] width 125 height 14
type input "42030259943463610602"
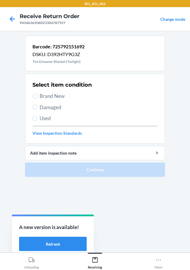
click at [36, 99] on label "Brand New" at bounding box center [94, 96] width 125 height 8
click at [36, 99] on input "Brand New" at bounding box center [34, 96] width 5 height 5
radio input "true"
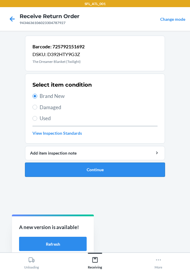
click at [101, 166] on button "Continue" at bounding box center [95, 170] width 140 height 14
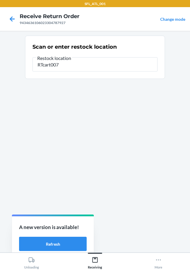
type input "RTcart007"
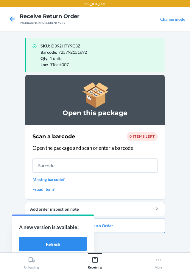
click at [152, 231] on button "Close Return Order" at bounding box center [95, 226] width 140 height 14
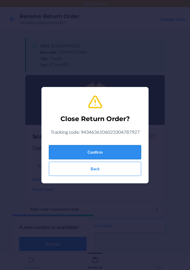
click at [118, 155] on button "Confirm" at bounding box center [95, 152] width 92 height 14
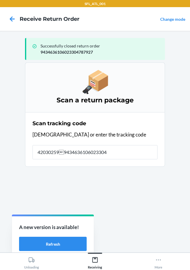
type input "4203025994346361060233046"
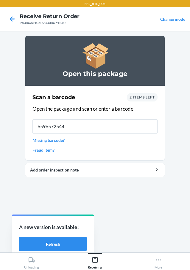
type input "65965725448"
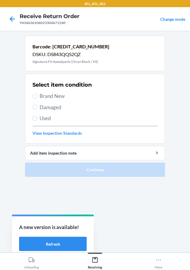
click at [40, 99] on span "Brand New" at bounding box center [99, 96] width 118 height 8
click at [37, 99] on input "Brand New" at bounding box center [34, 96] width 5 height 5
radio input "true"
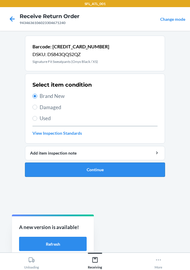
click at [96, 168] on button "Continue" at bounding box center [95, 170] width 140 height 14
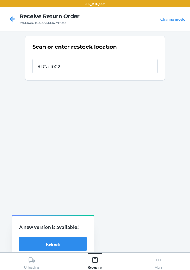
type input "RTCart002"
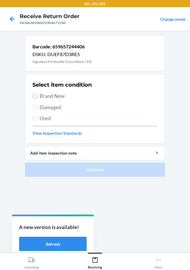
drag, startPoint x: 36, startPoint y: 95, endPoint x: 94, endPoint y: 143, distance: 74.7
click at [36, 96] on input "Brand New" at bounding box center [34, 96] width 5 height 5
radio input "true"
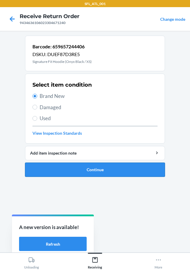
click at [100, 170] on button "Continue" at bounding box center [95, 170] width 140 height 14
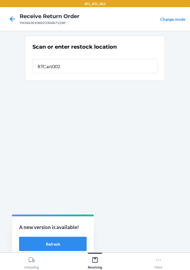
type input "RTCart002"
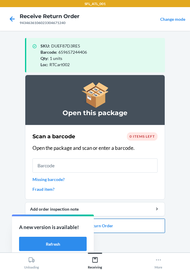
click at [105, 227] on button "Close Return Order" at bounding box center [95, 226] width 140 height 14
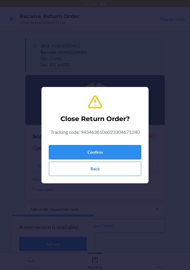
click at [115, 156] on button "Confirm" at bounding box center [95, 152] width 92 height 14
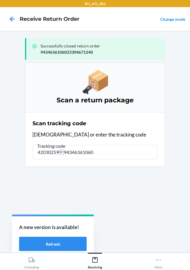
type input "42030259943463610602"
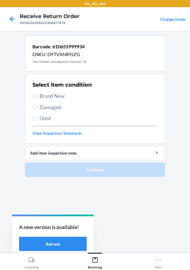
click at [32, 96] on section "Select item condition Brand New Damaged Used View Inspection Standards" at bounding box center [95, 109] width 140 height 70
click at [35, 92] on label "Brand New" at bounding box center [94, 96] width 125 height 8
click at [35, 94] on input "Brand New" at bounding box center [34, 96] width 5 height 5
radio input "true"
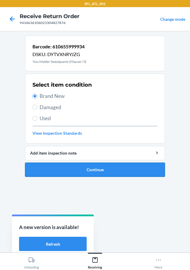
click at [86, 169] on button "Continue" at bounding box center [95, 170] width 140 height 14
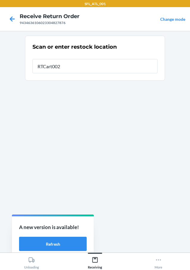
type input "RTCart002"
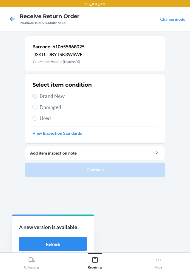
click at [32, 97] on section "Select item condition Brand New Damaged Used View Inspection Standards" at bounding box center [95, 109] width 140 height 70
click at [35, 97] on input "Brand New" at bounding box center [34, 96] width 5 height 5
radio input "true"
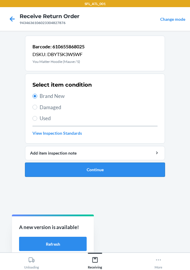
click at [135, 169] on button "Continue" at bounding box center [95, 170] width 140 height 14
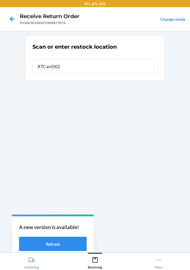
type input "RTCart002"
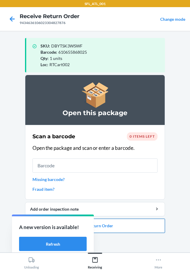
click at [140, 232] on button "Close Return Order" at bounding box center [95, 226] width 140 height 14
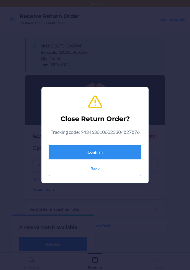
click at [129, 154] on button "Confirm" at bounding box center [95, 152] width 92 height 14
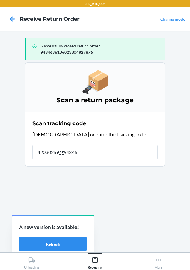
type input "42030259943463"
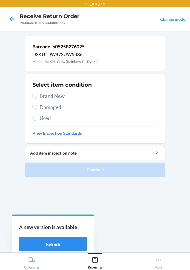
click at [32, 93] on label "Brand New" at bounding box center [94, 96] width 125 height 8
click at [32, 94] on input "Brand New" at bounding box center [34, 96] width 5 height 5
radio input "true"
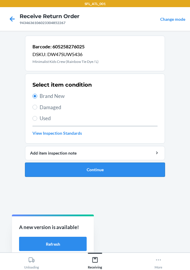
click at [90, 172] on button "Continue" at bounding box center [95, 170] width 140 height 14
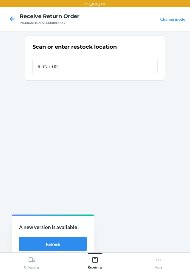
type input "RTCart002"
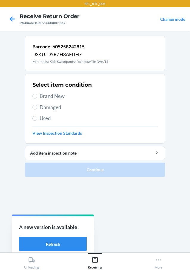
click at [42, 97] on span "Brand New" at bounding box center [99, 96] width 118 height 8
click at [37, 97] on input "Brand New" at bounding box center [34, 96] width 5 height 5
radio input "true"
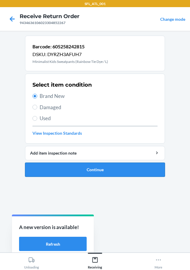
click at [111, 168] on button "Continue" at bounding box center [95, 170] width 140 height 14
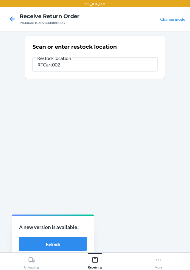
type input "RTCart002"
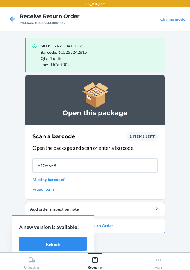
type input "61065580"
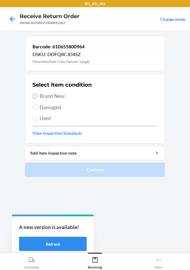
drag, startPoint x: 33, startPoint y: 97, endPoint x: 37, endPoint y: 100, distance: 5.7
click at [33, 97] on input "Brand New" at bounding box center [34, 96] width 5 height 5
radio input "true"
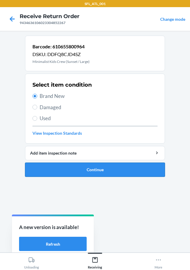
click at [107, 168] on button "Continue" at bounding box center [95, 170] width 140 height 14
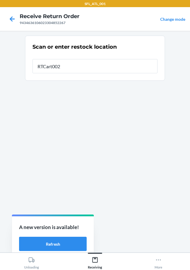
type input "RTCart002"
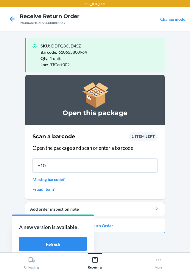
type input "6106"
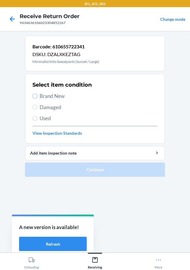
drag, startPoint x: 33, startPoint y: 98, endPoint x: 89, endPoint y: 142, distance: 71.0
click at [34, 98] on input "Brand New" at bounding box center [34, 96] width 5 height 5
radio input "true"
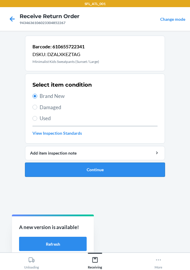
click at [100, 171] on button "Continue" at bounding box center [95, 170] width 140 height 14
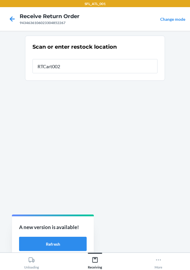
type input "RTCart002"
